Goal: Task Accomplishment & Management: Manage account settings

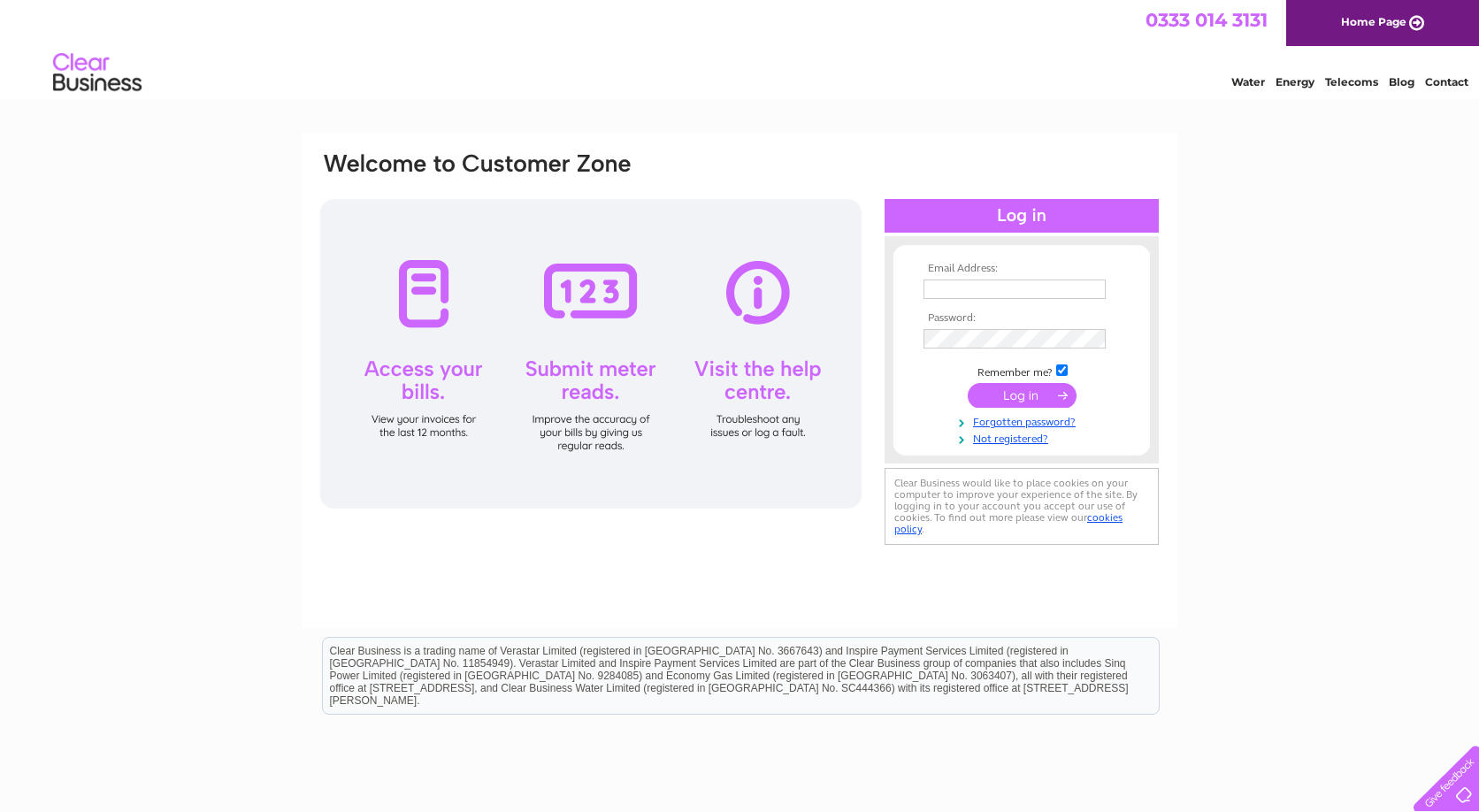
type input "[EMAIL_ADDRESS][DOMAIN_NAME]"
click at [1044, 396] on input "submit" at bounding box center [1022, 395] width 109 height 25
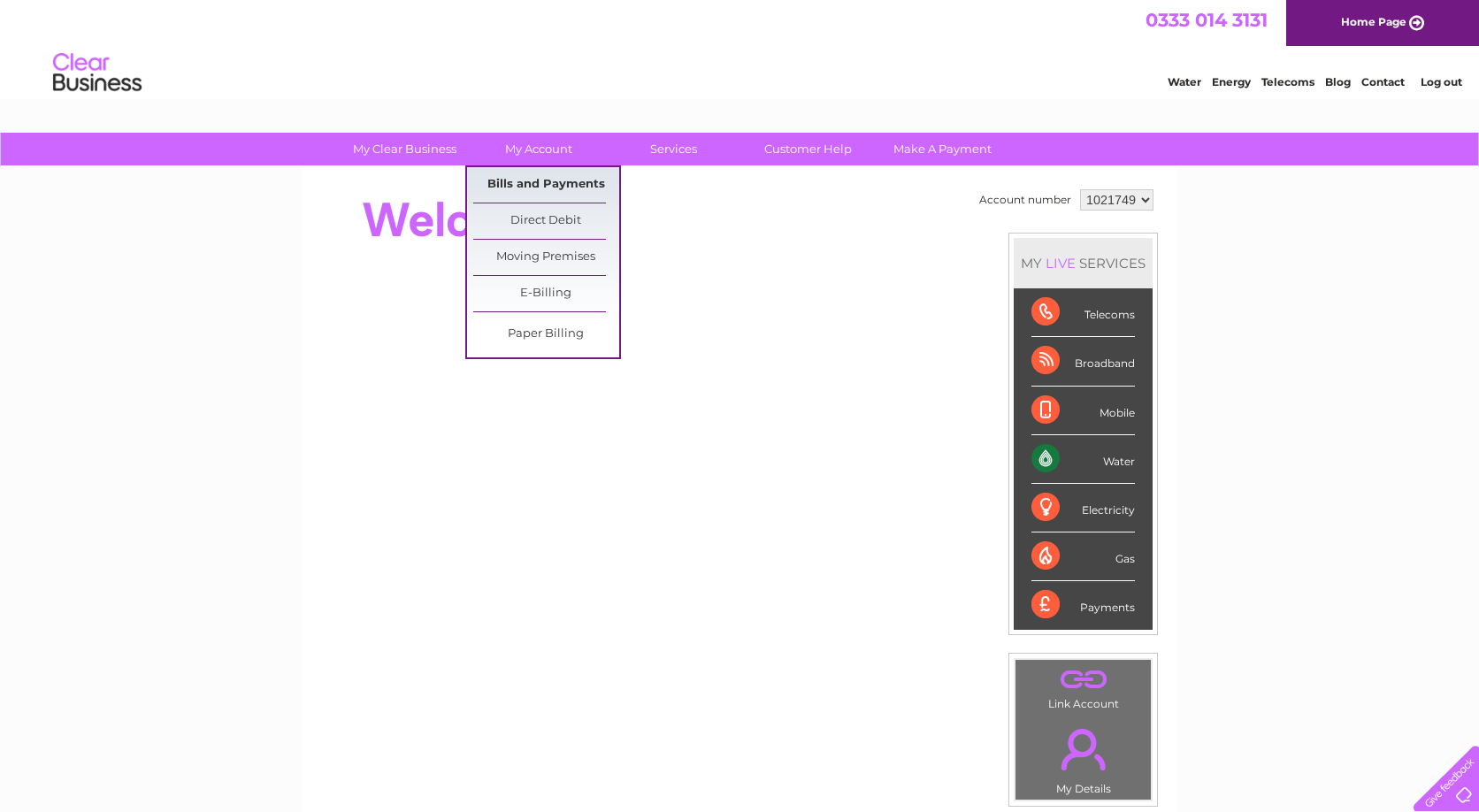
click at [545, 185] on link "Bills and Payments" at bounding box center [545, 185] width 146 height 35
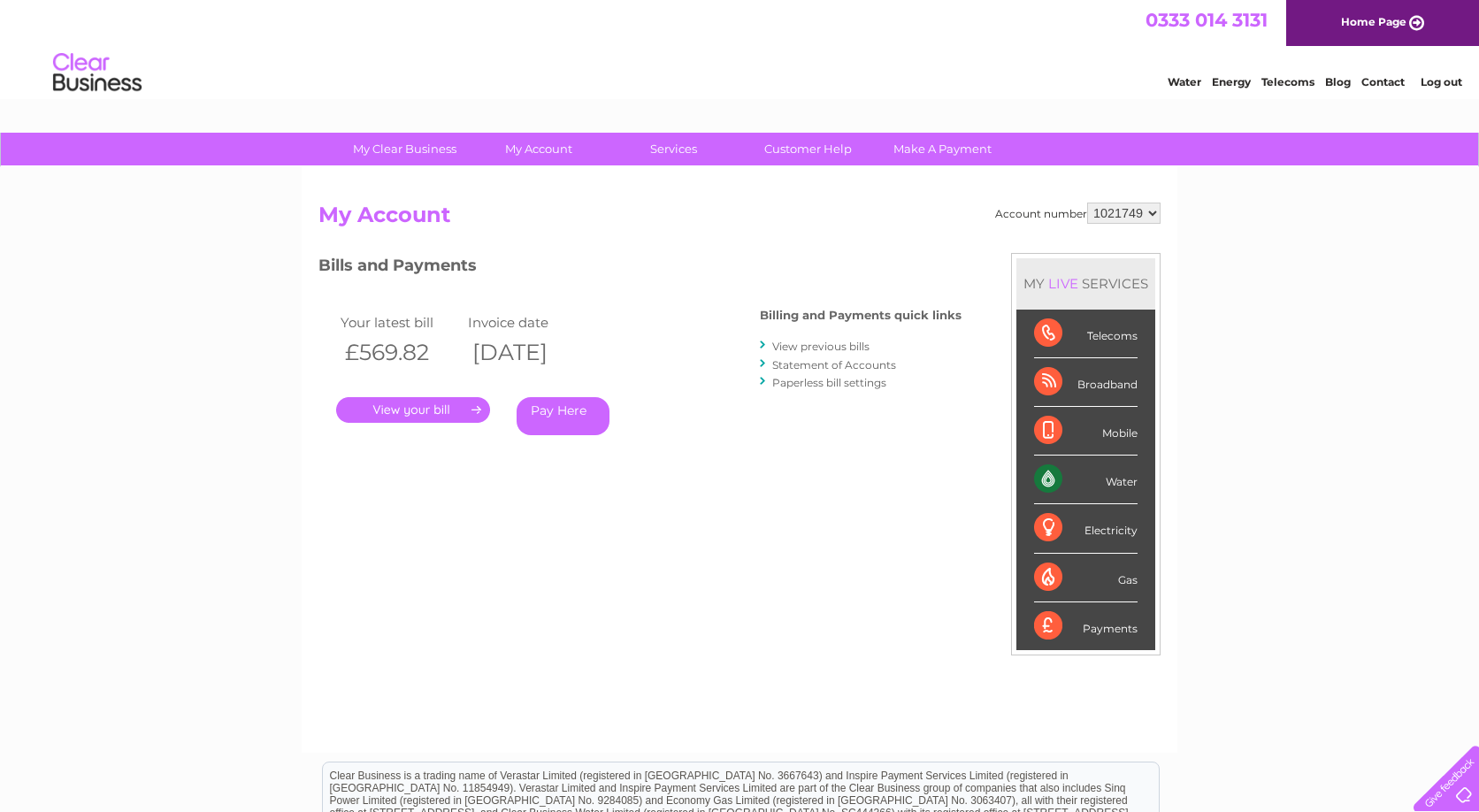
click at [434, 409] on link "." at bounding box center [413, 411] width 154 height 26
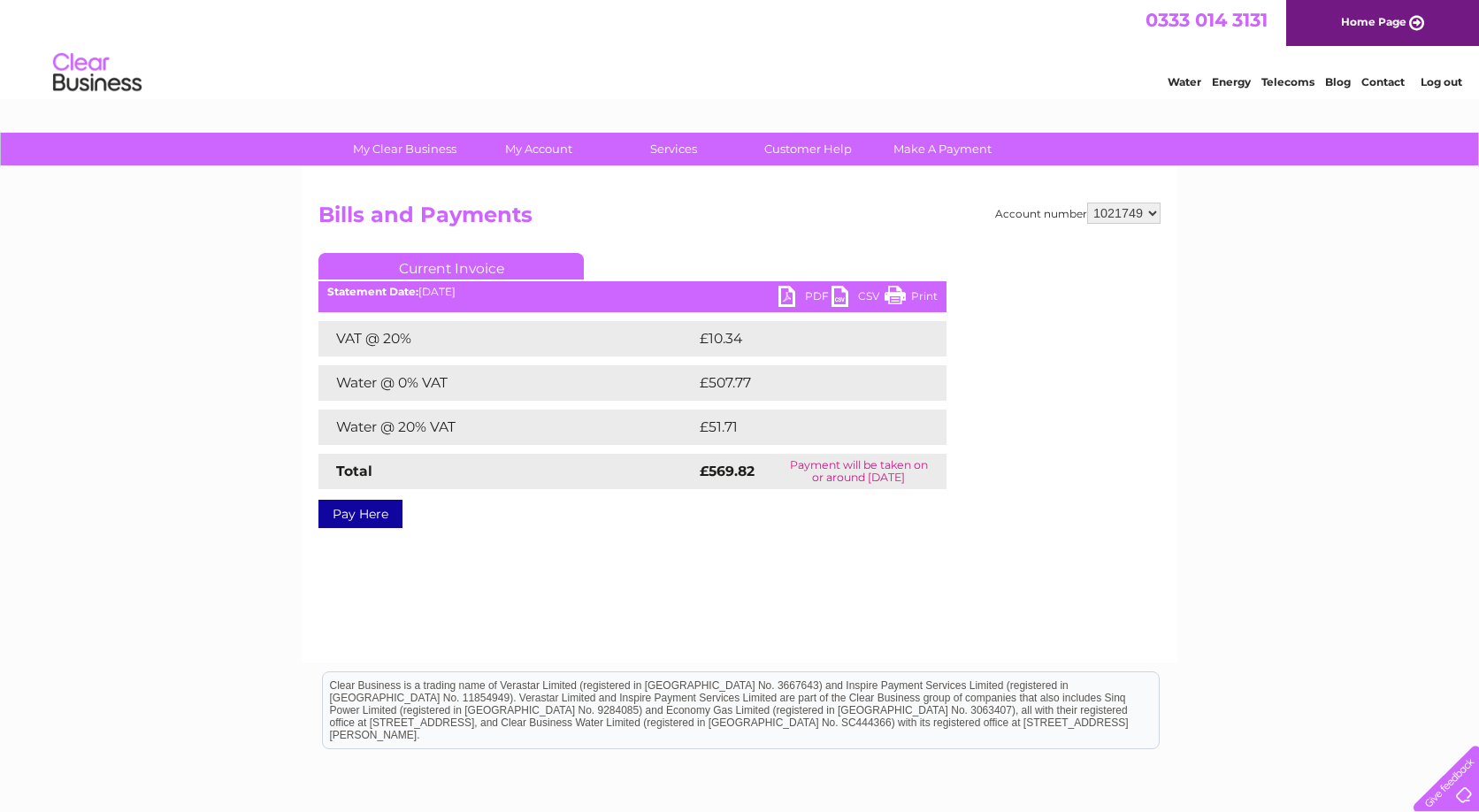
click at [807, 295] on link "PDF" at bounding box center [805, 299] width 53 height 26
click at [910, 226] on h2 "Bills and Payments" at bounding box center [740, 219] width 843 height 33
